Goal: Find specific page/section

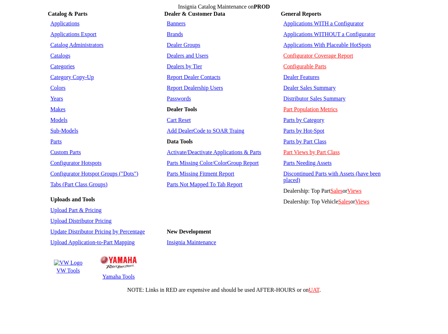
click at [367, 126] on td "Parts by Hot-Spot" at bounding box center [341, 131] width 118 height 10
click at [29, 58] on form "Insignia Catalog Maintenance on PROD Catalog & Parts Dealer & Customer Data Gen…" at bounding box center [224, 148] width 443 height 290
click at [64, 22] on link "Applications" at bounding box center [64, 23] width 29 height 6
